Goal: Find specific page/section: Find specific page/section

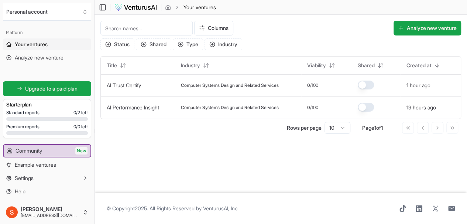
click at [173, 98] on td "AI Performance Insight" at bounding box center [138, 107] width 74 height 22
click at [204, 115] on td "Computer Systems Design and Related Services" at bounding box center [238, 107] width 126 height 22
click at [211, 110] on span "Computer Systems Design and Related Services" at bounding box center [230, 107] width 98 height 6
click at [177, 109] on td "Computer Systems Design and Related Services" at bounding box center [238, 107] width 126 height 22
click at [234, 106] on span "Computer Systems Design and Related Services" at bounding box center [230, 107] width 98 height 6
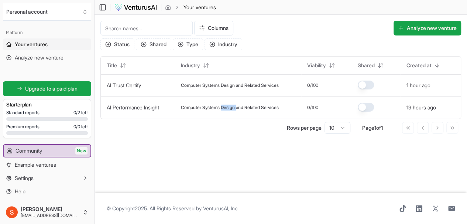
click at [234, 106] on span "Computer Systems Design and Related Services" at bounding box center [230, 107] width 98 height 6
click at [158, 104] on link "AI Performance Insight" at bounding box center [133, 107] width 52 height 6
